Goal: Information Seeking & Learning: Learn about a topic

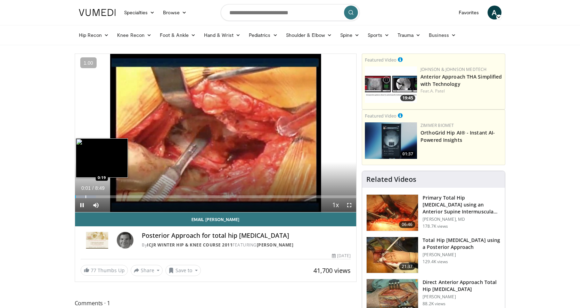
click at [86, 196] on div "Progress Bar" at bounding box center [85, 196] width 1 height 3
click at [83, 196] on div "Progress Bar" at bounding box center [83, 196] width 1 height 3
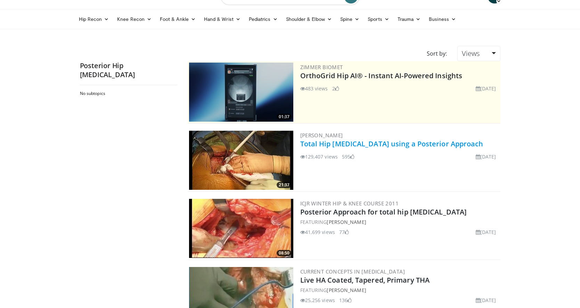
scroll to position [17, 0]
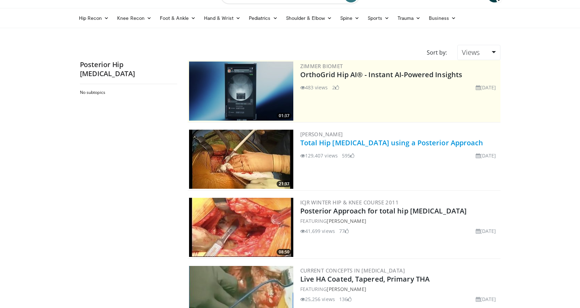
click at [353, 145] on link "Total Hip [MEDICAL_DATA] using a Posterior Approach" at bounding box center [391, 142] width 183 height 9
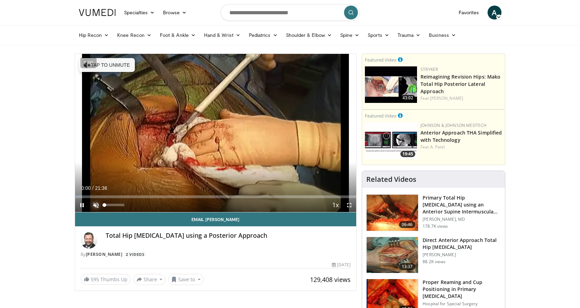
click at [96, 202] on span "Video Player" at bounding box center [96, 205] width 14 height 14
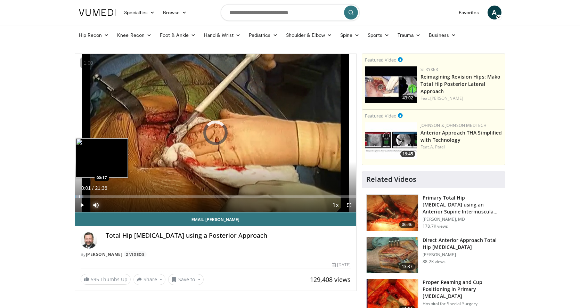
click at [79, 197] on div "Progress Bar" at bounding box center [79, 196] width 1 height 3
click at [76, 196] on div "Progress Bar" at bounding box center [76, 196] width 1 height 3
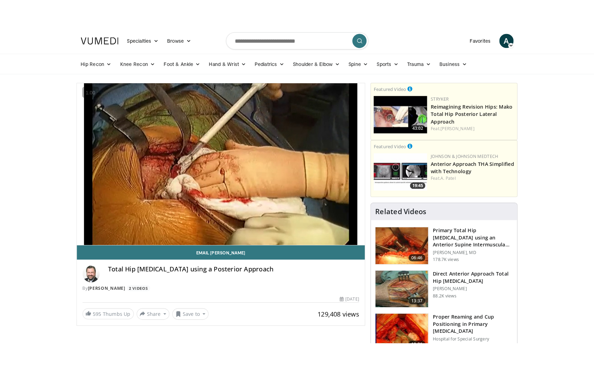
scroll to position [2, 0]
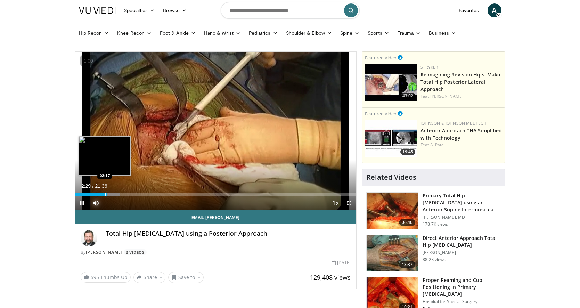
click at [104, 194] on div "Loaded : 16.17% 02:29 02:17" at bounding box center [215, 194] width 281 height 3
click at [101, 194] on div "Loaded : 16.17% 02:16 02:12" at bounding box center [215, 194] width 281 height 3
click at [101, 194] on div "Progress Bar" at bounding box center [101, 194] width 1 height 3
click at [96, 193] on div "Progress Bar" at bounding box center [96, 194] width 1 height 3
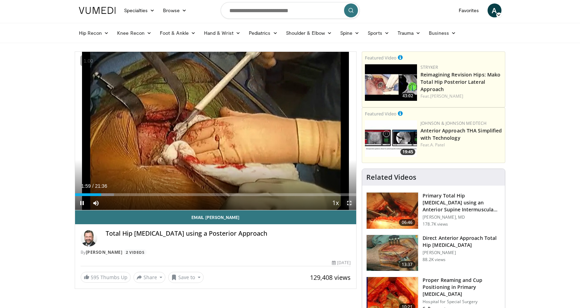
click at [352, 204] on span "Video Player" at bounding box center [349, 203] width 14 height 14
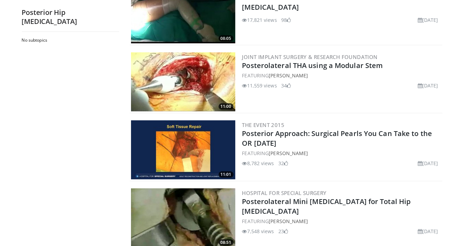
scroll to position [448, 0]
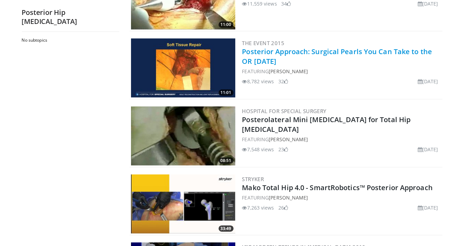
click at [260, 56] on link "Posterior Approach: Surgical Pearls You Can Take to the OR [DATE]" at bounding box center [337, 56] width 190 height 19
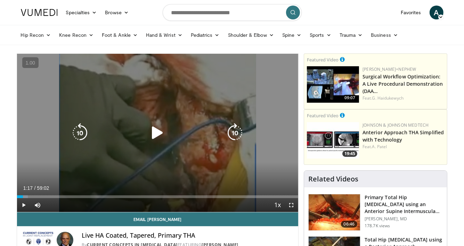
click at [166, 125] on icon "Video Player" at bounding box center [157, 132] width 19 height 19
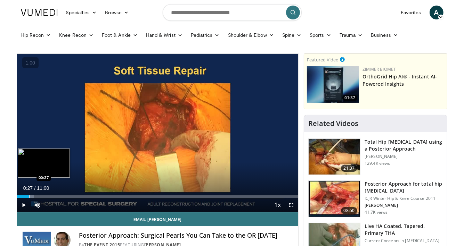
click at [28, 195] on div "Loaded : 6.00% 00:27 00:27" at bounding box center [157, 195] width 281 height 7
click at [35, 197] on div "Progress Bar" at bounding box center [35, 197] width 1 height 3
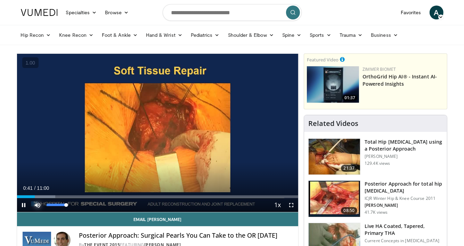
click at [41, 199] on span "Video Player" at bounding box center [38, 205] width 14 height 14
click at [38, 202] on span "Video Player" at bounding box center [38, 205] width 14 height 14
click at [289, 202] on span "Video Player" at bounding box center [291, 205] width 14 height 14
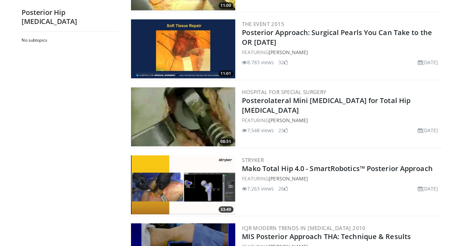
scroll to position [506, 0]
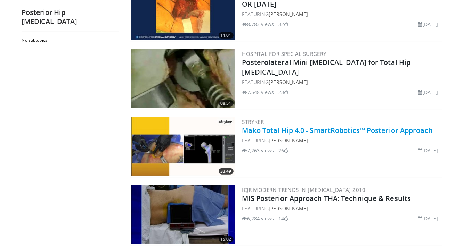
click at [278, 129] on link "Mako Total Hip 4.0 - SmartRobotics™ Posterior Approach" at bounding box center [337, 130] width 190 height 9
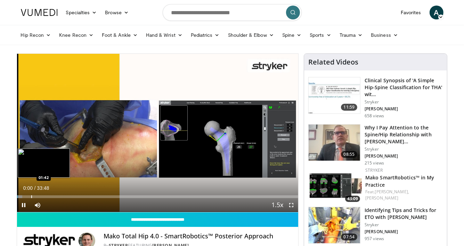
click at [31, 195] on div "Loaded : 1.95% 00:00 01:42" at bounding box center [157, 195] width 281 height 7
click at [42, 196] on div "Progress Bar" at bounding box center [42, 197] width 1 height 3
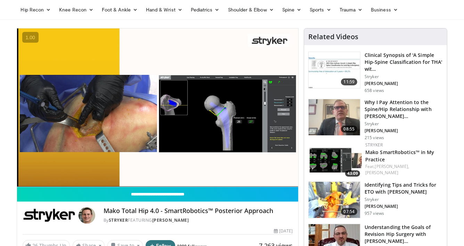
scroll to position [54, 0]
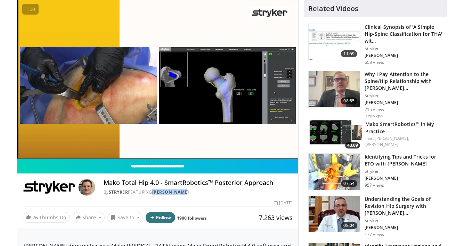
drag, startPoint x: 187, startPoint y: 192, endPoint x: 156, endPoint y: 192, distance: 30.9
click at [156, 192] on div "By Stryker FEATURING Seth Jerabek" at bounding box center [198, 192] width 189 height 6
copy link "Seth Jerabek"
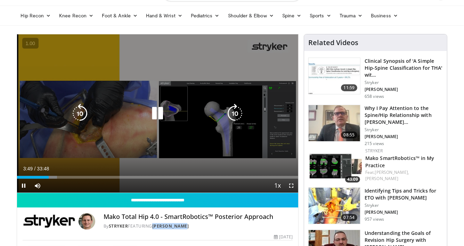
scroll to position [19, 0]
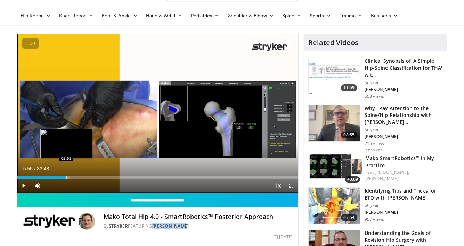
click at [66, 176] on div "Loaded : 18.75% 05:55 05:55" at bounding box center [157, 177] width 281 height 3
click at [72, 176] on div "Progress Bar" at bounding box center [72, 177] width 1 height 3
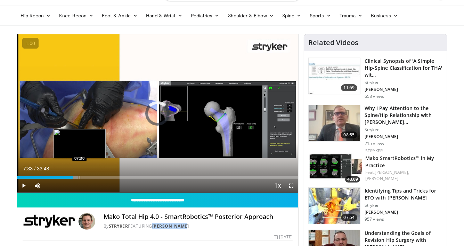
click at [80, 176] on div "Progress Bar" at bounding box center [80, 177] width 1 height 3
click at [86, 176] on div "Progress Bar" at bounding box center [86, 177] width 1 height 3
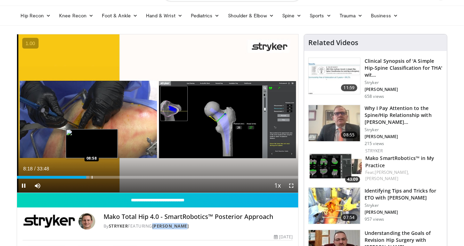
click at [93, 175] on div "Loaded : 25.66% 08:18 08:58" at bounding box center [157, 175] width 281 height 7
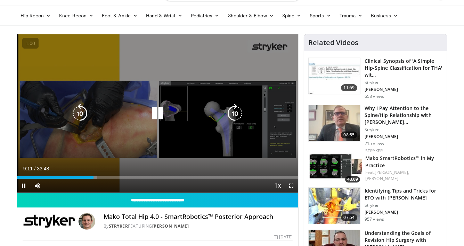
click at [102, 175] on video-js "**********" at bounding box center [157, 113] width 281 height 159
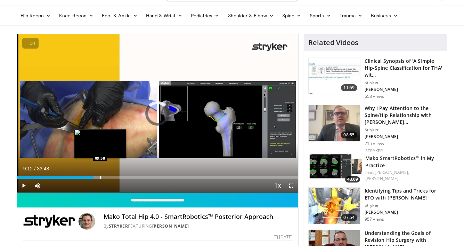
click at [100, 177] on div "Progress Bar" at bounding box center [100, 177] width 1 height 3
click at [105, 177] on div "Progress Bar" at bounding box center [104, 177] width 1 height 3
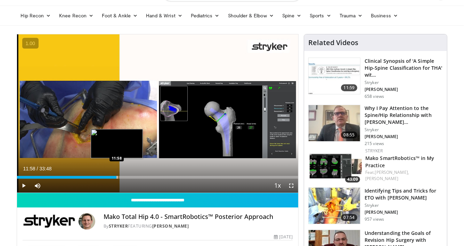
click at [117, 176] on div "Progress Bar" at bounding box center [117, 177] width 1 height 3
click at [122, 176] on div "Progress Bar" at bounding box center [122, 177] width 1 height 3
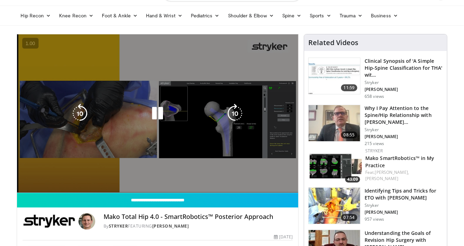
click at [157, 176] on div "10 seconds Tap to unmute" at bounding box center [157, 113] width 281 height 158
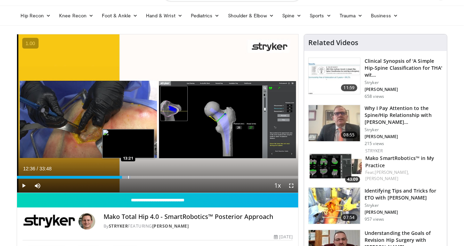
click at [128, 177] on div "Progress Bar" at bounding box center [128, 177] width 1 height 3
click at [135, 176] on div "Progress Bar" at bounding box center [135, 177] width 1 height 3
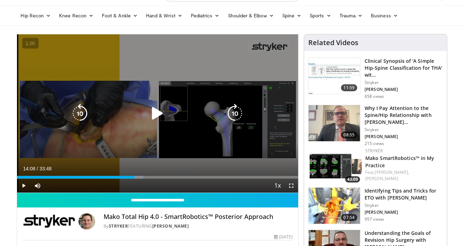
click at [140, 154] on div "10 seconds Tap to unmute" at bounding box center [157, 113] width 281 height 158
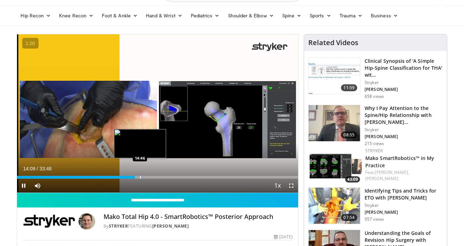
click at [140, 177] on div "Progress Bar" at bounding box center [140, 177] width 1 height 3
click at [150, 177] on div "Progress Bar" at bounding box center [150, 177] width 1 height 3
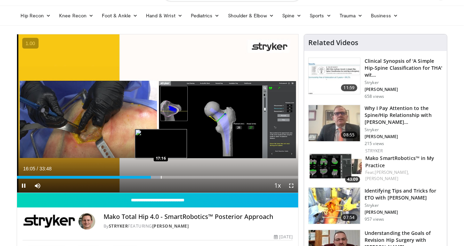
click at [161, 176] on div "Progress Bar" at bounding box center [161, 177] width 1 height 3
click at [165, 176] on div "Progress Bar" at bounding box center [165, 177] width 1 height 3
click at [166, 176] on div "Progress Bar" at bounding box center [166, 177] width 1 height 3
click at [169, 176] on div "Progress Bar" at bounding box center [168, 177] width 1 height 3
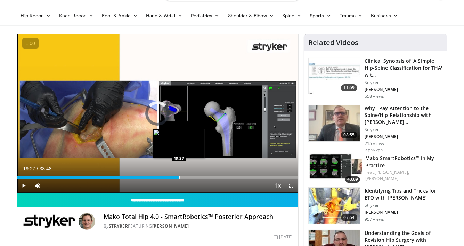
click at [179, 176] on div "Progress Bar" at bounding box center [179, 177] width 1 height 3
click at [183, 176] on div "Progress Bar" at bounding box center [183, 177] width 1 height 3
click at [192, 176] on div "Progress Bar" at bounding box center [192, 177] width 1 height 3
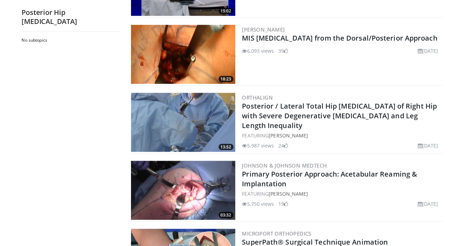
scroll to position [782, 0]
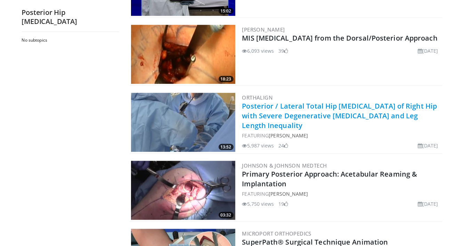
click at [295, 105] on link "Posterior / Lateral Total Hip Arthroplasty of Right Hip with Severe Degenerativ…" at bounding box center [339, 115] width 195 height 29
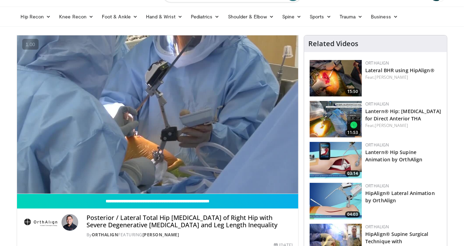
scroll to position [53, 0]
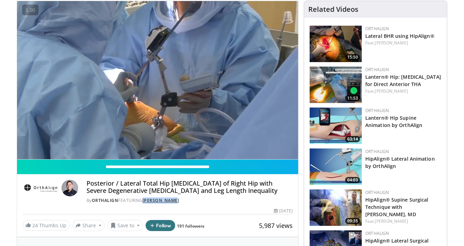
drag, startPoint x: 181, startPoint y: 200, endPoint x: 146, endPoint y: 200, distance: 35.1
click at [146, 200] on div "By OrthAlign FEATURING Paul Sasaura" at bounding box center [190, 201] width 206 height 6
copy link "[PERSON_NAME]"
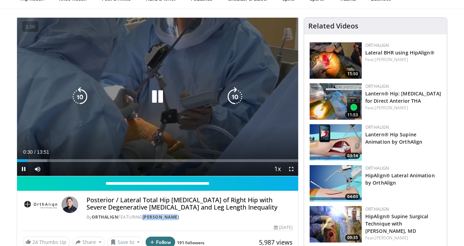
scroll to position [0, 0]
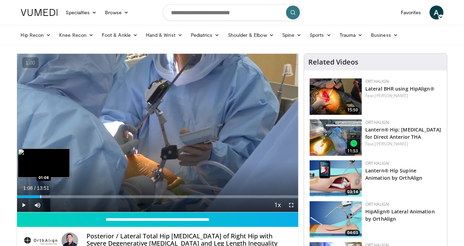
click at [40, 195] on div "Loaded : 11.93% 01:08 01:08" at bounding box center [157, 195] width 281 height 7
click at [57, 195] on div "Loaded : 16.70% 01:10 01:56" at bounding box center [157, 195] width 281 height 7
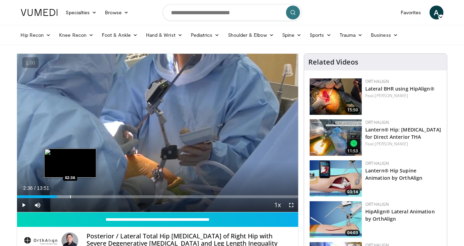
click at [69, 196] on div "Progress Bar" at bounding box center [58, 197] width 23 height 3
click at [77, 196] on div "Progress Bar" at bounding box center [77, 197] width 1 height 3
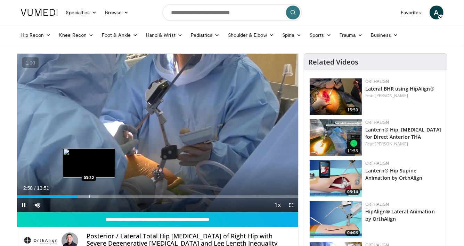
click at [89, 197] on div "Progress Bar" at bounding box center [89, 197] width 1 height 3
click at [101, 197] on div "Progress Bar" at bounding box center [101, 197] width 1 height 3
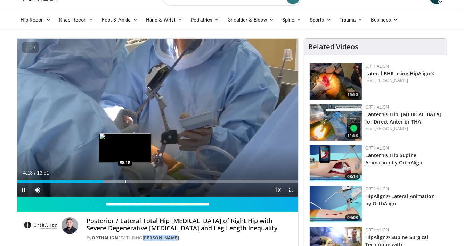
scroll to position [16, 0]
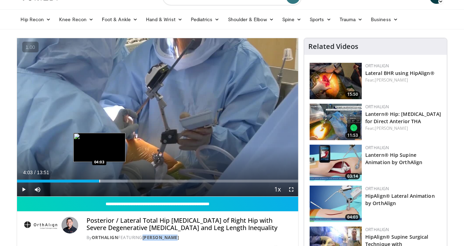
click at [99, 182] on div "Progress Bar" at bounding box center [99, 181] width 1 height 3
click at [94, 182] on div "Progress Bar" at bounding box center [94, 181] width 1 height 3
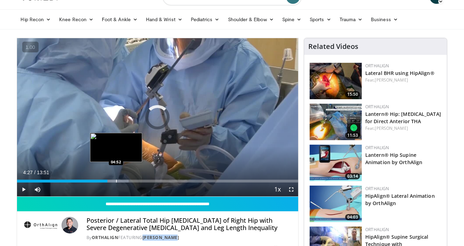
click at [116, 181] on div "Progress Bar" at bounding box center [116, 181] width 1 height 3
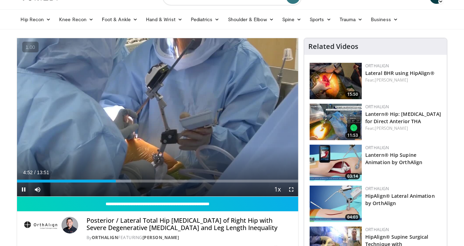
click at [129, 183] on div "Current Time 4:52 / Duration 13:51 Pause Skip Backward Skip Forward Mute 0% Loa…" at bounding box center [157, 190] width 281 height 14
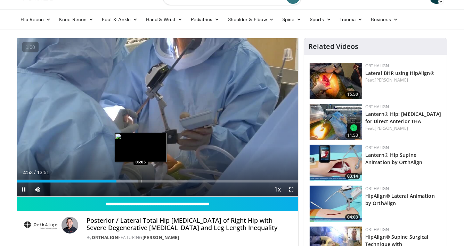
click at [141, 180] on div "Progress Bar" at bounding box center [141, 181] width 1 height 3
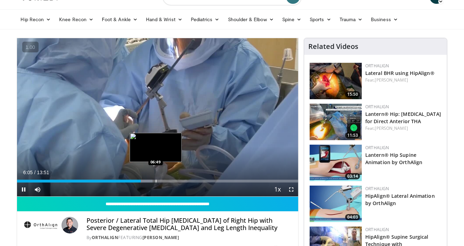
click at [161, 183] on div "Current Time 6:05 / Duration 13:51 Pause Skip Backward Skip Forward Mute 0% Loa…" at bounding box center [157, 190] width 281 height 14
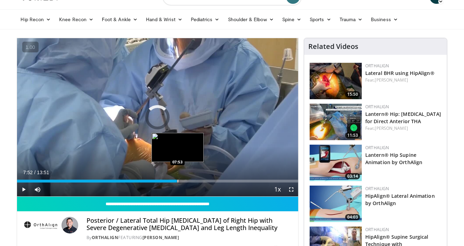
click at [177, 178] on div "Loaded : 51.32% 06:06 07:53" at bounding box center [157, 179] width 281 height 7
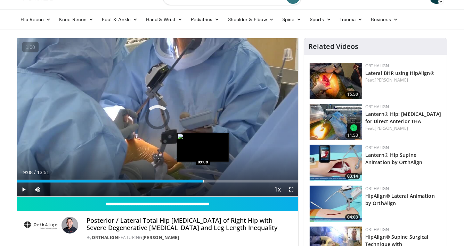
click at [203, 180] on div "Progress Bar" at bounding box center [203, 181] width 1 height 3
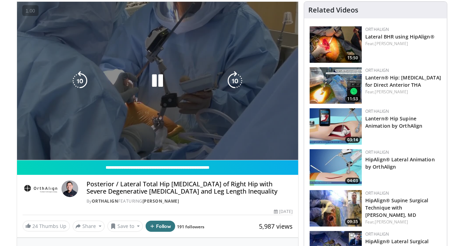
scroll to position [132, 0]
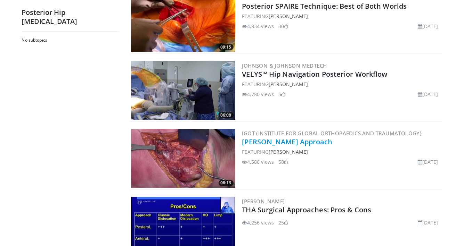
scroll to position [1041, 0]
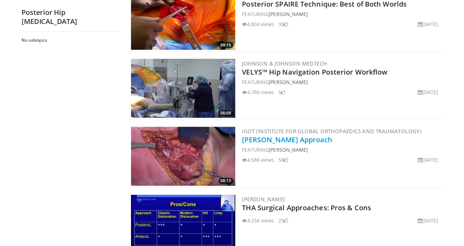
click at [314, 137] on link "[PERSON_NAME] Approach" at bounding box center [287, 139] width 90 height 9
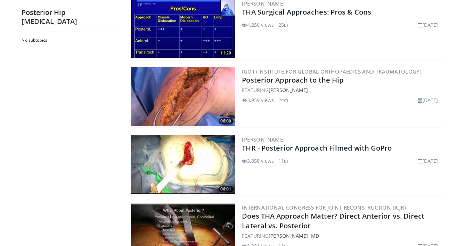
scroll to position [1205, 0]
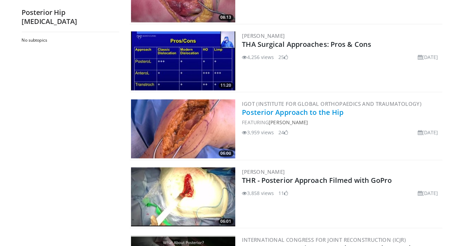
click at [264, 109] on link "Posterior Approach to the Hip" at bounding box center [292, 112] width 101 height 9
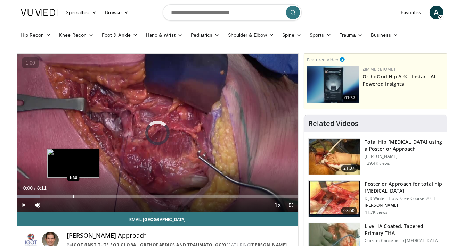
click at [73, 193] on div "Loaded : 8.05% 0:00 1:38" at bounding box center [157, 195] width 281 height 7
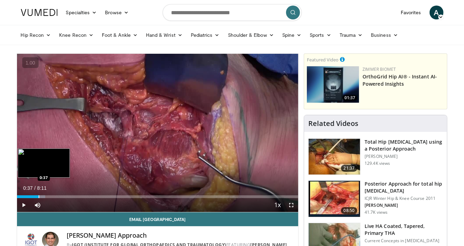
click at [38, 194] on div "Loaded : 10.07% 0:38 0:37" at bounding box center [157, 195] width 281 height 7
click at [27, 197] on div "Progress Bar" at bounding box center [27, 197] width 1 height 3
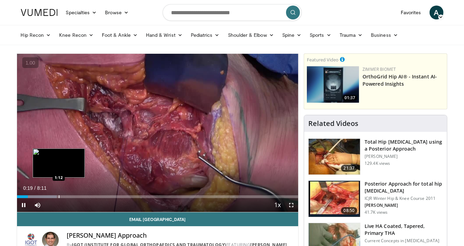
scroll to position [1, 0]
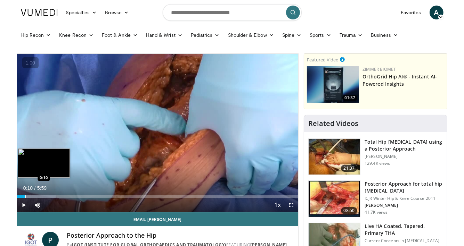
click at [25, 195] on div "Loaded : 13.79% 0:10 0:10" at bounding box center [157, 195] width 281 height 7
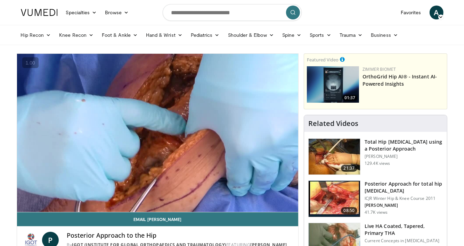
click at [32, 195] on video-js "**********" at bounding box center [157, 133] width 281 height 159
click at [37, 206] on div "Loaded : 16.56% 0:11 0:19" at bounding box center [157, 209] width 281 height 7
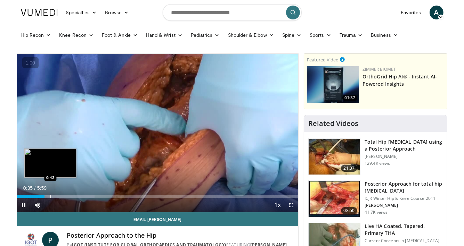
click at [50, 196] on div "Progress Bar" at bounding box center [50, 197] width 1 height 3
click at [42, 195] on div "Loaded : 30.37% 0:33 0:33" at bounding box center [157, 195] width 281 height 7
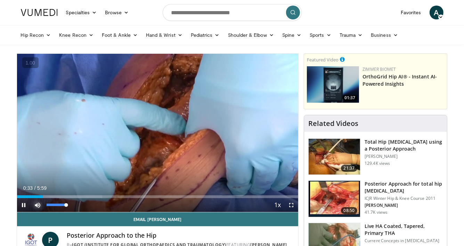
click at [31, 198] on span "Video Player" at bounding box center [38, 205] width 14 height 14
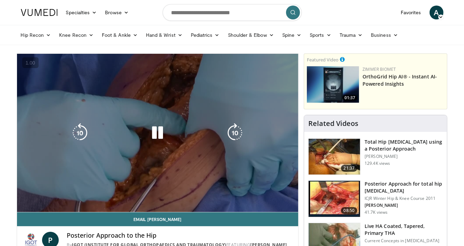
click at [33, 197] on video-js "**********" at bounding box center [157, 133] width 281 height 159
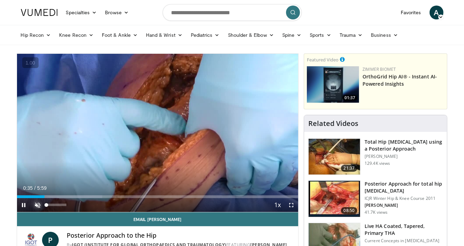
click at [40, 204] on span "Video Player" at bounding box center [38, 205] width 14 height 14
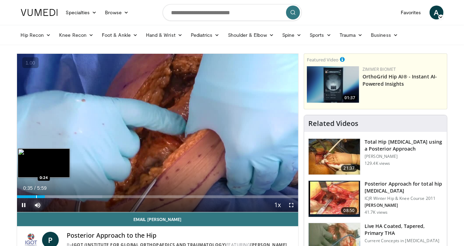
click at [36, 197] on div "Progress Bar" at bounding box center [36, 197] width 1 height 3
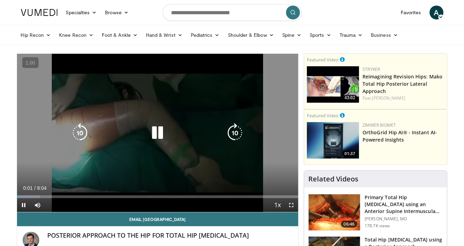
click at [183, 124] on div "10 seconds Tap to unmute" at bounding box center [157, 133] width 281 height 158
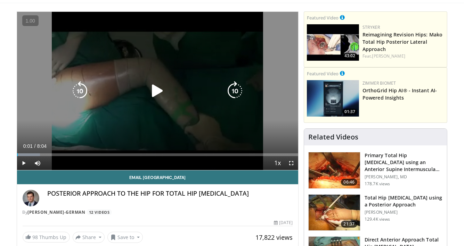
scroll to position [137, 0]
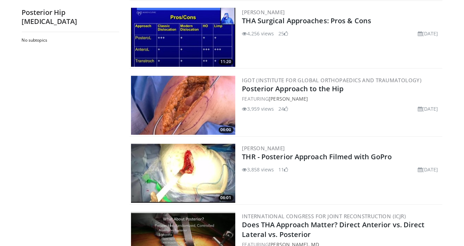
scroll to position [1274, 0]
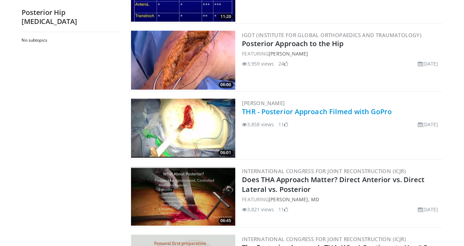
click at [285, 110] on link "THR - Posterior Approach Filmed with GoPro" at bounding box center [317, 111] width 150 height 9
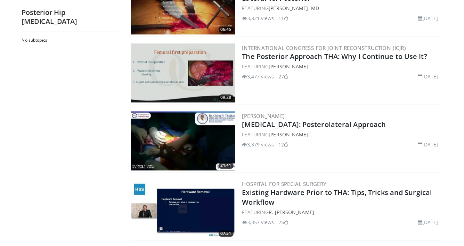
scroll to position [1467, 0]
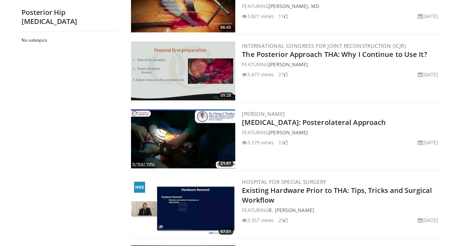
click at [206, 129] on img at bounding box center [183, 138] width 104 height 59
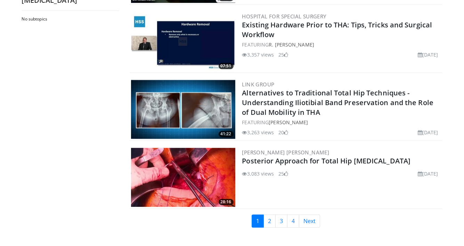
scroll to position [1655, 0]
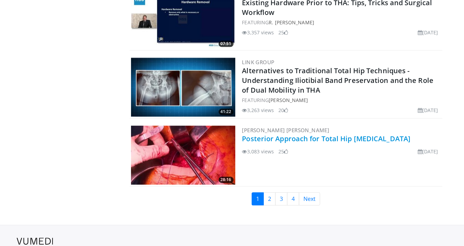
click at [279, 137] on link "Posterior Approach for Total Hip [MEDICAL_DATA]" at bounding box center [326, 138] width 168 height 9
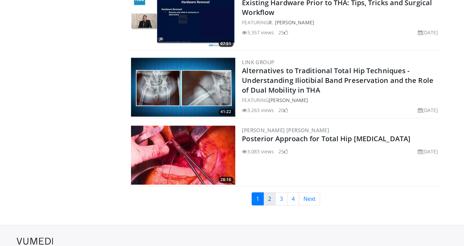
click at [268, 197] on link "2" at bounding box center [269, 198] width 12 height 13
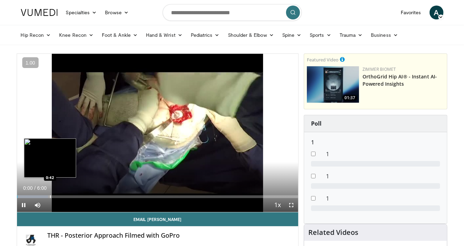
click at [50, 193] on div "Loaded : 11.00% 0:00 0:42" at bounding box center [157, 195] width 281 height 7
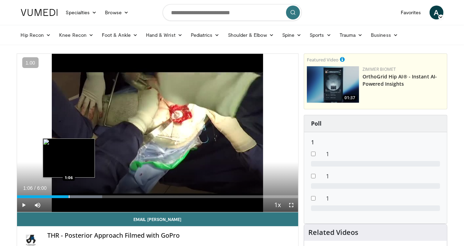
click at [68, 195] on div "Loaded : 30.29% 1:06 1:06" at bounding box center [157, 195] width 281 height 7
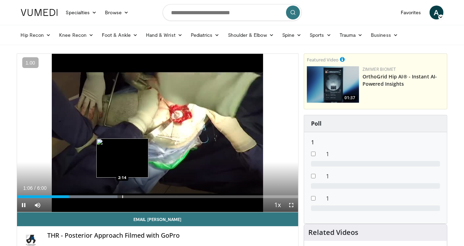
click at [122, 197] on div "Loaded : 35.80% 1:06 2:14" at bounding box center [157, 197] width 281 height 3
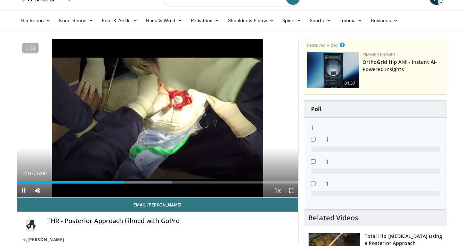
scroll to position [6, 0]
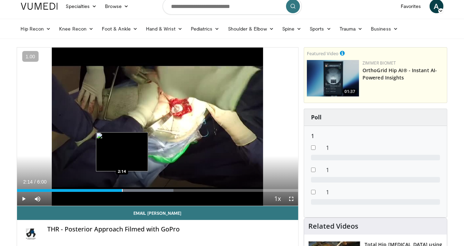
click at [122, 190] on div "Loaded : 55.61% 2:14 2:14" at bounding box center [157, 190] width 281 height 3
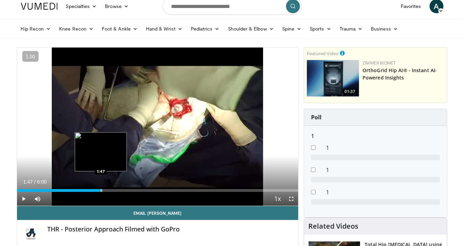
click at [101, 190] on div "Progress Bar" at bounding box center [101, 190] width 1 height 3
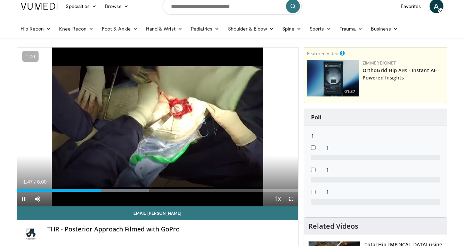
click at [76, 192] on div "Current Time 1:47 / Duration 6:00 Pause Skip Backward Skip Forward Mute Loaded …" at bounding box center [157, 199] width 281 height 14
click at [56, 192] on div "Current Time 1:48 / Duration 6:00 Pause Skip Backward Skip Forward Mute Loaded …" at bounding box center [157, 199] width 281 height 14
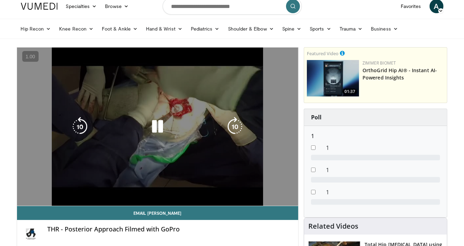
click at [56, 191] on video-js "**********" at bounding box center [157, 127] width 281 height 159
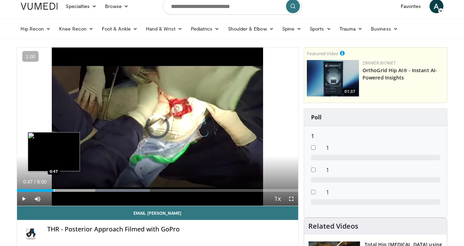
click at [54, 187] on div "Loaded : 47.27% 1:50 0:47" at bounding box center [157, 189] width 281 height 7
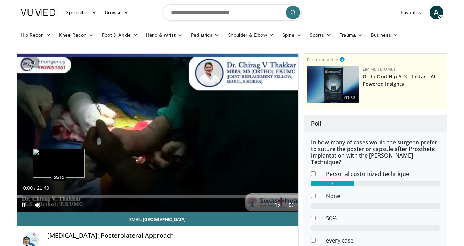
click at [58, 195] on div "Loaded : 2.30% 00:00 03:12" at bounding box center [157, 195] width 281 height 7
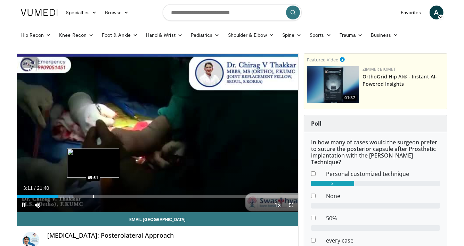
click at [93, 195] on div "Loaded : 19.95% 03:12 05:51" at bounding box center [157, 195] width 281 height 7
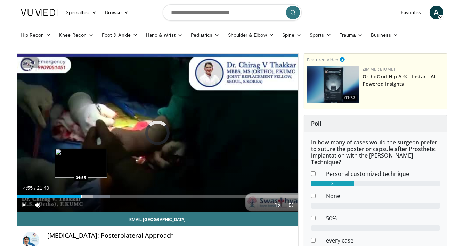
click at [81, 195] on div "Loaded : 33.00% 04:55 04:55" at bounding box center [157, 195] width 281 height 7
click at [72, 196] on div "04:55" at bounding box center [49, 197] width 64 height 3
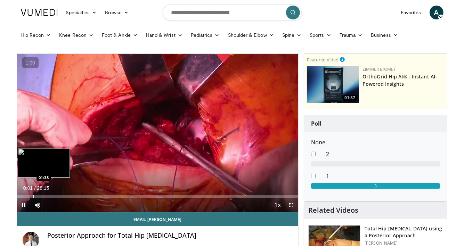
click at [33, 195] on div "Loaded : 2.34% 00:01 01:38" at bounding box center [157, 195] width 281 height 7
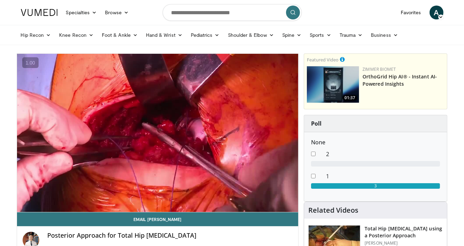
click at [43, 206] on div "Loaded : 9.36% 01:38 01:38" at bounding box center [157, 209] width 281 height 7
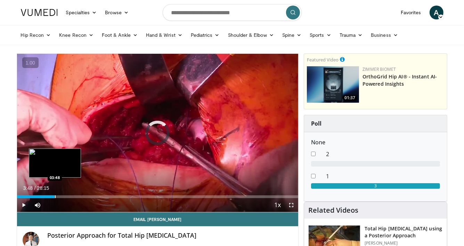
click at [55, 195] on div "Loaded : 13.45% 02:41 03:48" at bounding box center [157, 195] width 281 height 7
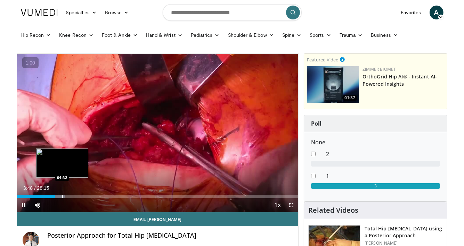
click at [62, 198] on div "Loaded : 17.12% 03:48 04:32" at bounding box center [157, 197] width 281 height 3
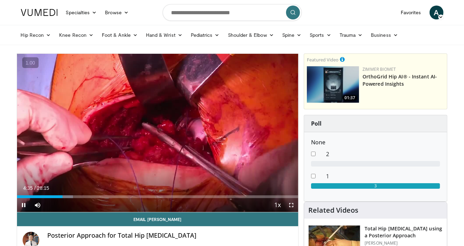
click at [53, 199] on div "Current Time 4:35 / Duration 28:15 Pause Skip Backward Skip Forward Mute 0% Loa…" at bounding box center [157, 205] width 281 height 14
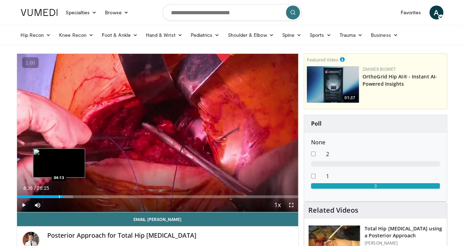
click at [59, 198] on div "Progress Bar" at bounding box center [59, 197] width 1 height 3
click at [53, 198] on div "Progress Bar" at bounding box center [53, 197] width 1 height 3
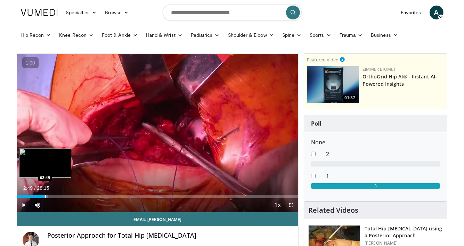
click at [45, 198] on div "Progress Bar" at bounding box center [45, 197] width 1 height 3
click at [40, 196] on div "Progress Bar" at bounding box center [40, 197] width 1 height 3
click at [36, 197] on div "Progress Bar" at bounding box center [36, 197] width 1 height 3
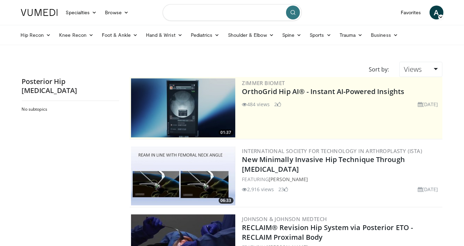
click at [229, 16] on input "Search topics, interventions" at bounding box center [232, 12] width 139 height 17
type input "**********"
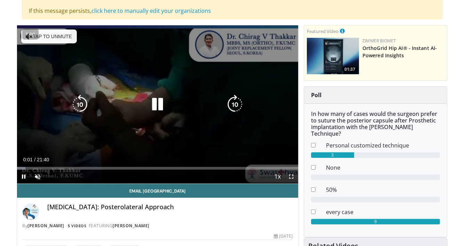
scroll to position [89, 0]
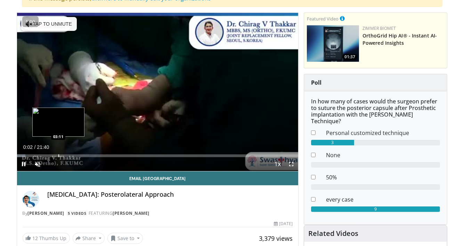
click at [58, 157] on div "Progress Bar" at bounding box center [58, 156] width 1 height 3
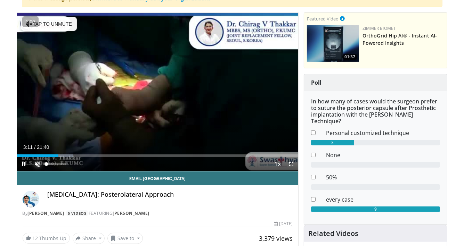
click at [39, 163] on span "Video Player" at bounding box center [38, 164] width 14 height 14
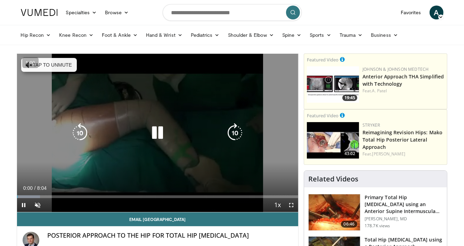
click at [64, 71] on button "Tap to unmute" at bounding box center [49, 65] width 56 height 14
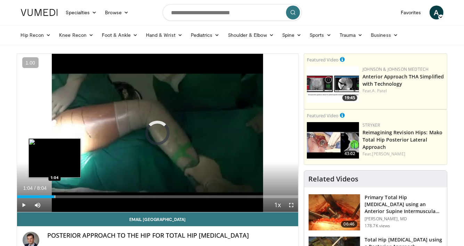
click at [55, 197] on div "Progress Bar" at bounding box center [55, 197] width 1 height 3
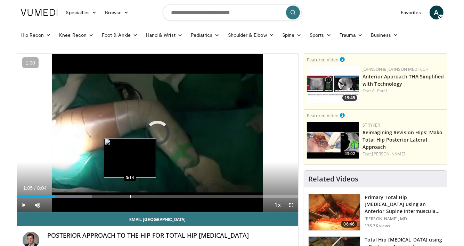
click at [130, 196] on div "Progress Bar" at bounding box center [130, 197] width 1 height 3
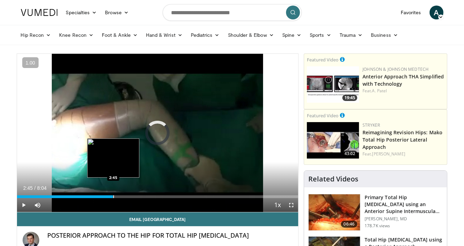
click at [113, 196] on div "Progress Bar" at bounding box center [113, 197] width 1 height 3
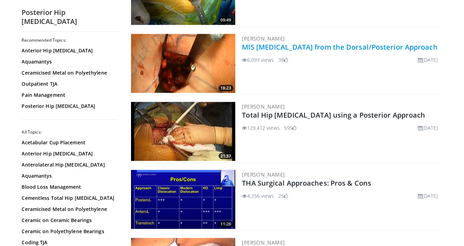
scroll to position [439, 0]
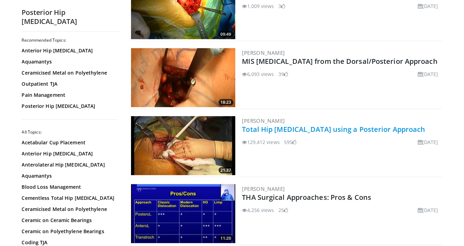
click at [256, 129] on link "Total Hip [MEDICAL_DATA] using a Posterior Approach" at bounding box center [333, 129] width 183 height 9
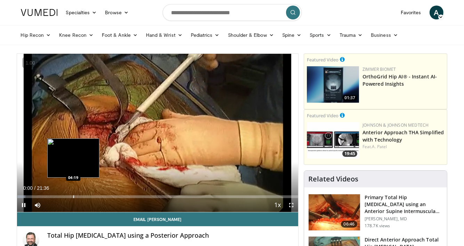
click at [73, 197] on div "Progress Bar" at bounding box center [73, 197] width 1 height 3
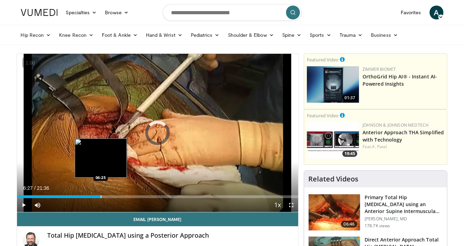
click at [100, 195] on div "Loaded : 24.64% 04:18 06:25" at bounding box center [157, 195] width 281 height 7
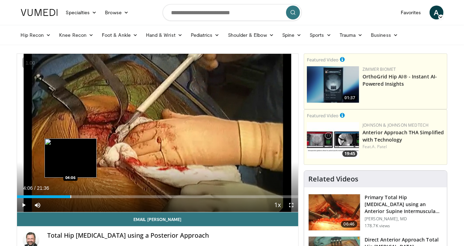
click at [70, 197] on div "Loaded : 19.29% 04:06 04:06" at bounding box center [157, 197] width 281 height 3
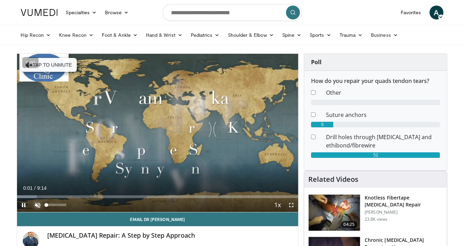
click at [38, 206] on span "Video Player" at bounding box center [38, 205] width 14 height 14
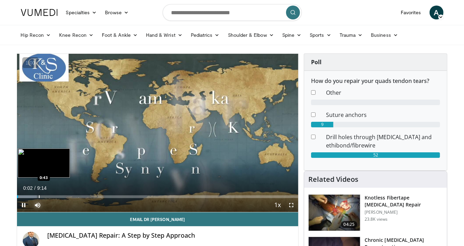
click at [38, 197] on div "Loaded : 7.14% 0:02 0:43" at bounding box center [157, 197] width 281 height 3
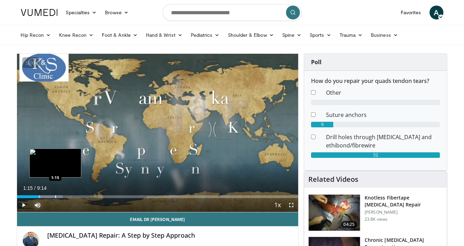
click at [55, 195] on div "Loaded : 16.23% 1:15 1:15" at bounding box center [157, 195] width 281 height 7
click at [48, 195] on div "Loaded : 25.01% 1:02 1:02" at bounding box center [157, 195] width 281 height 7
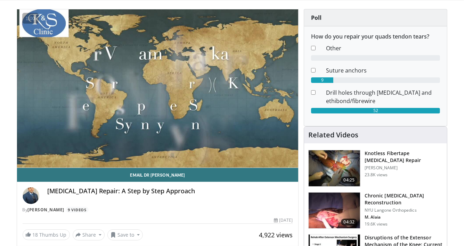
scroll to position [27, 0]
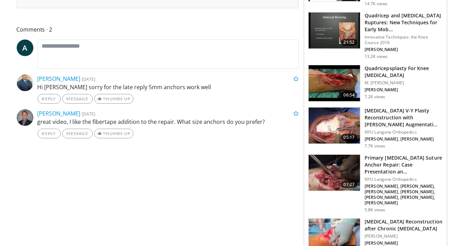
scroll to position [76, 0]
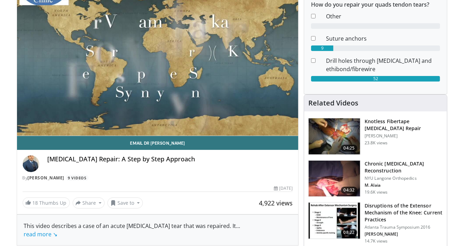
click at [374, 125] on h3 "Knotless Fibertape [MEDICAL_DATA] Repair" at bounding box center [403, 125] width 78 height 14
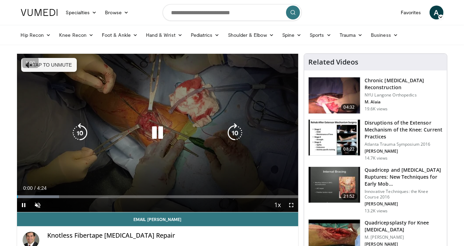
click at [51, 69] on button "Tap to unmute" at bounding box center [49, 65] width 56 height 14
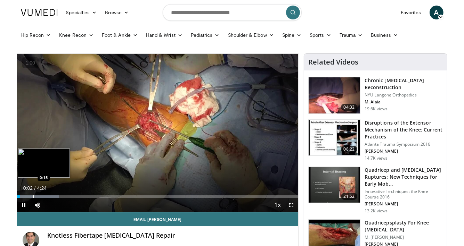
click at [33, 196] on div "Progress Bar" at bounding box center [33, 197] width 1 height 3
click at [42, 197] on div "Progress Bar" at bounding box center [41, 197] width 1 height 3
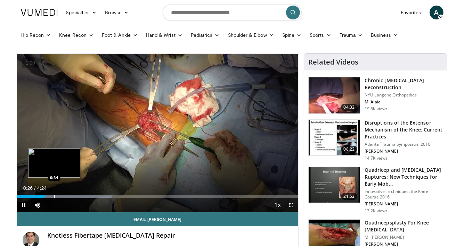
click at [54, 197] on div "Progress Bar" at bounding box center [54, 197] width 1 height 3
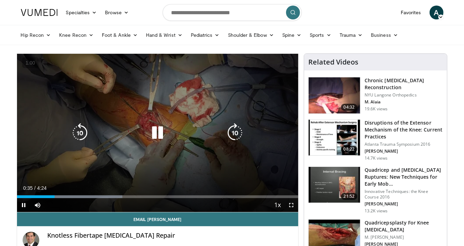
click at [80, 197] on div "10 seconds Tap to unmute" at bounding box center [157, 133] width 281 height 158
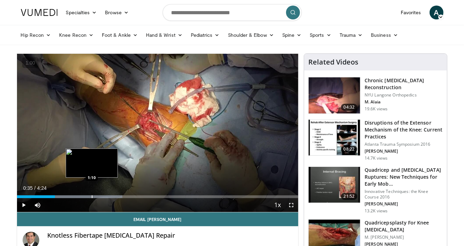
click at [84, 192] on div "Loaded : 37.44% 0:35 1:10" at bounding box center [157, 195] width 281 height 7
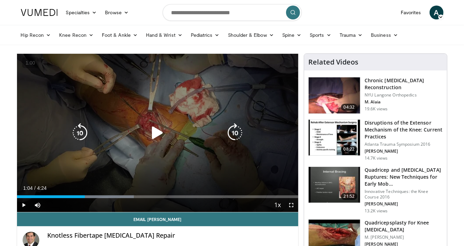
click at [106, 163] on div "10 seconds Tap to unmute" at bounding box center [157, 133] width 281 height 158
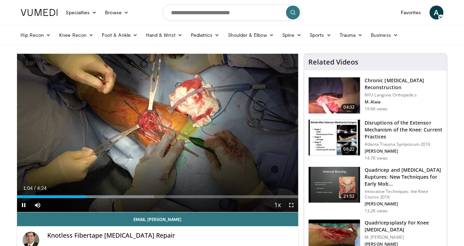
click at [127, 188] on div "Current Time 1:04 / Duration 4:24" at bounding box center [157, 188] width 281 height 6
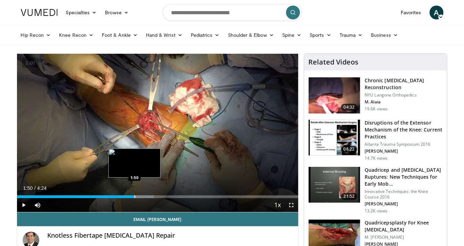
click at [134, 196] on div "Progress Bar" at bounding box center [134, 197] width 1 height 3
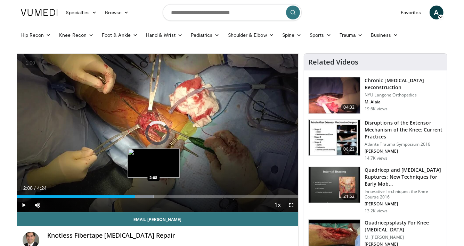
click at [154, 198] on div "Progress Bar" at bounding box center [154, 197] width 1 height 3
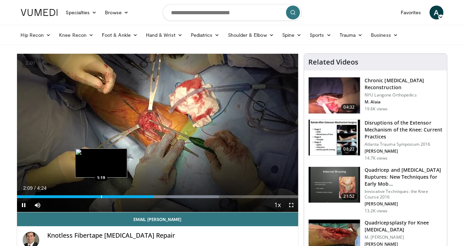
click at [100, 197] on div "Loaded : 71.80% 2:09 1:19" at bounding box center [157, 197] width 281 height 3
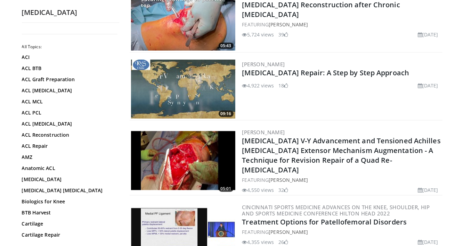
scroll to position [573, 0]
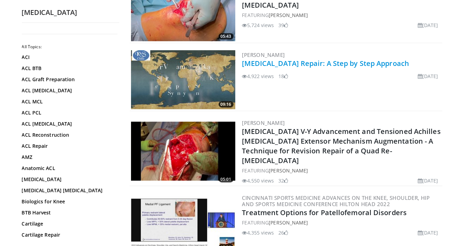
click at [304, 65] on link "[MEDICAL_DATA] Repair: A Step by Step Approach" at bounding box center [325, 63] width 167 height 9
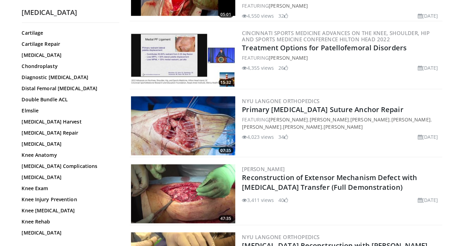
scroll to position [751, 0]
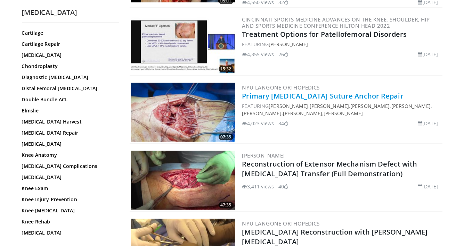
drag, startPoint x: 291, startPoint y: 91, endPoint x: 223, endPoint y: 85, distance: 68.3
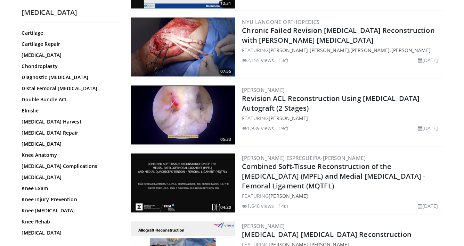
scroll to position [1242, 0]
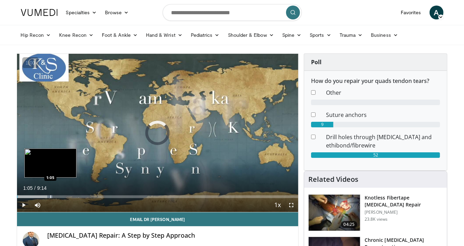
click at [50, 197] on div "Progress Bar" at bounding box center [50, 197] width 1 height 3
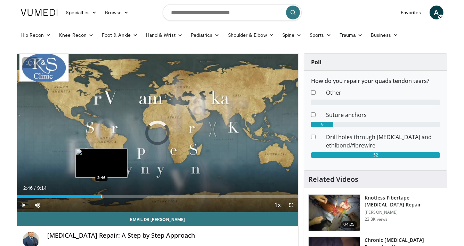
click at [101, 193] on div "Loaded : 23.22% 2:46 2:46" at bounding box center [157, 195] width 281 height 7
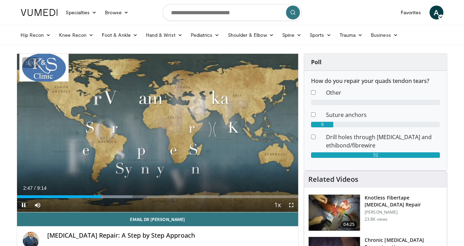
click at [137, 198] on div "Current Time 2:47 / Duration 9:14 Pause Skip Backward Skip Forward Mute Loaded …" at bounding box center [157, 205] width 281 height 14
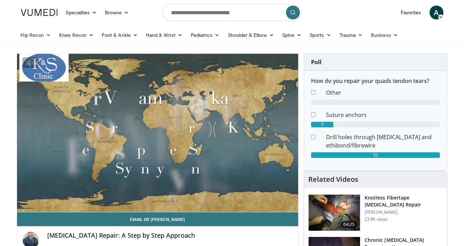
click at [139, 206] on div "Loaded : 41.10% 2:47 3:46" at bounding box center [157, 209] width 281 height 7
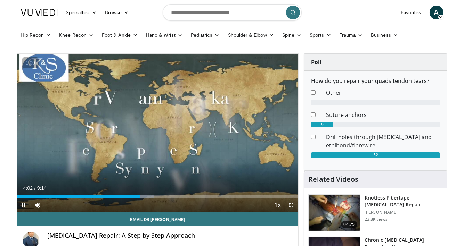
click at [180, 204] on div "Current Time 4:02 / Duration 9:14 Pause Skip Backward Skip Forward Mute Loaded …" at bounding box center [157, 205] width 281 height 14
click at [186, 203] on div "Current Time 4:02 / Duration 9:14 Pause Skip Backward Skip Forward Mute Loaded …" at bounding box center [157, 205] width 281 height 14
click at [198, 205] on div "Current Time 4:03 / Duration 9:14 Pause Skip Backward Skip Forward Mute Loaded …" at bounding box center [157, 205] width 281 height 14
click at [198, 199] on div "Current Time 4:04 / Duration 9:14 Pause Skip Backward Skip Forward Mute Loaded …" at bounding box center [157, 205] width 281 height 14
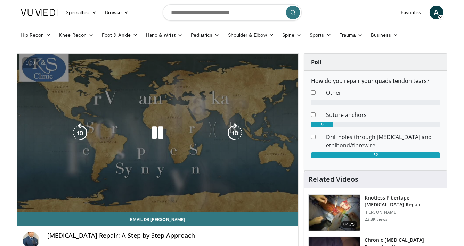
click at [198, 197] on video-js "**********" at bounding box center [157, 133] width 281 height 159
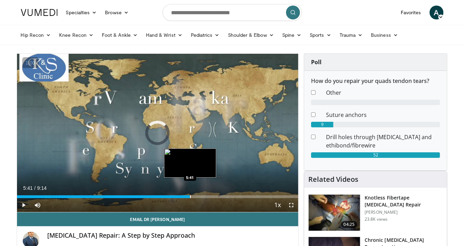
click at [190, 197] on div "Progress Bar" at bounding box center [190, 197] width 1 height 3
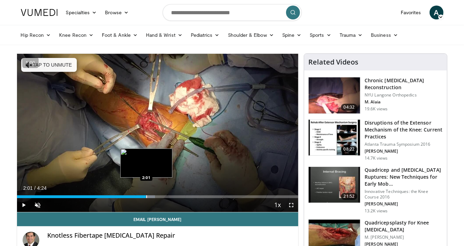
click at [146, 196] on div "Progress Bar" at bounding box center [146, 197] width 1 height 3
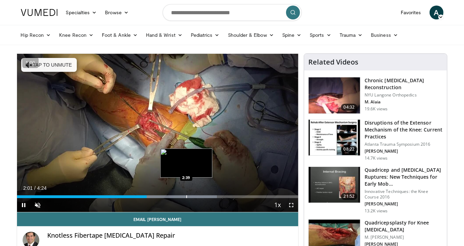
click at [186, 198] on div "Progress Bar" at bounding box center [186, 197] width 1 height 3
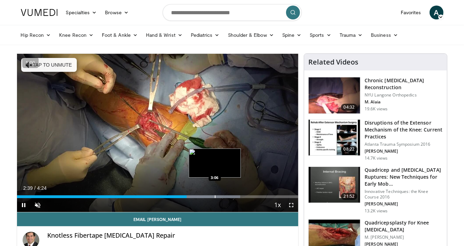
click at [220, 197] on div "Loaded : 79.36% 2:39 3:06" at bounding box center [157, 197] width 281 height 3
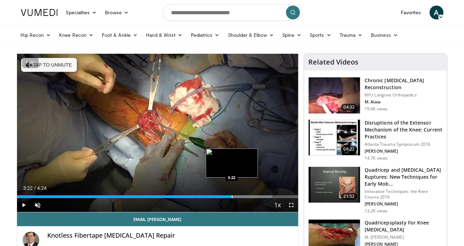
click at [231, 197] on div "Loaded : 90.69% 3:22 3:22" at bounding box center [157, 197] width 281 height 3
